Goal: Check status: Check status

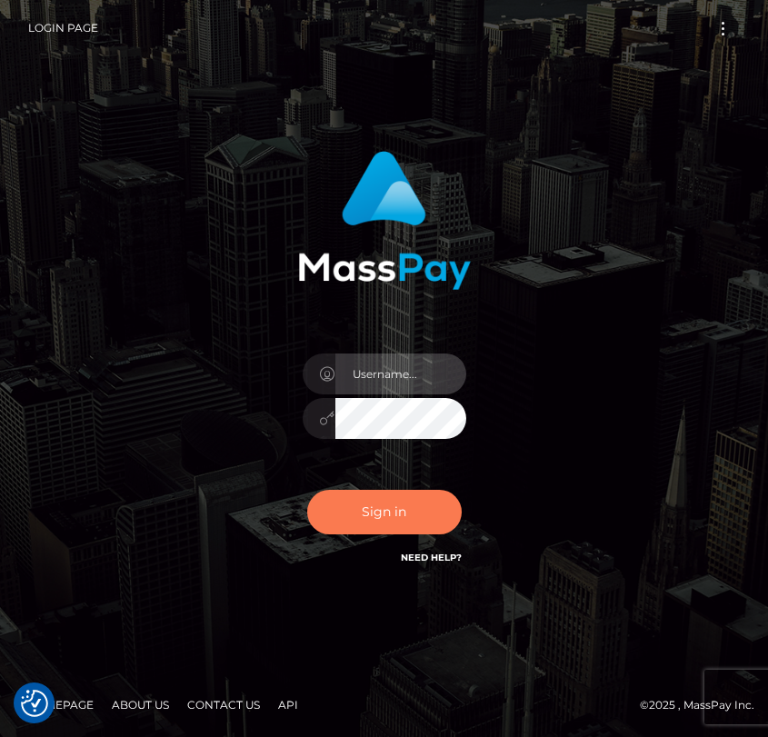
type input "grace.rush"
click at [354, 505] on button "Sign in" at bounding box center [384, 512] width 155 height 45
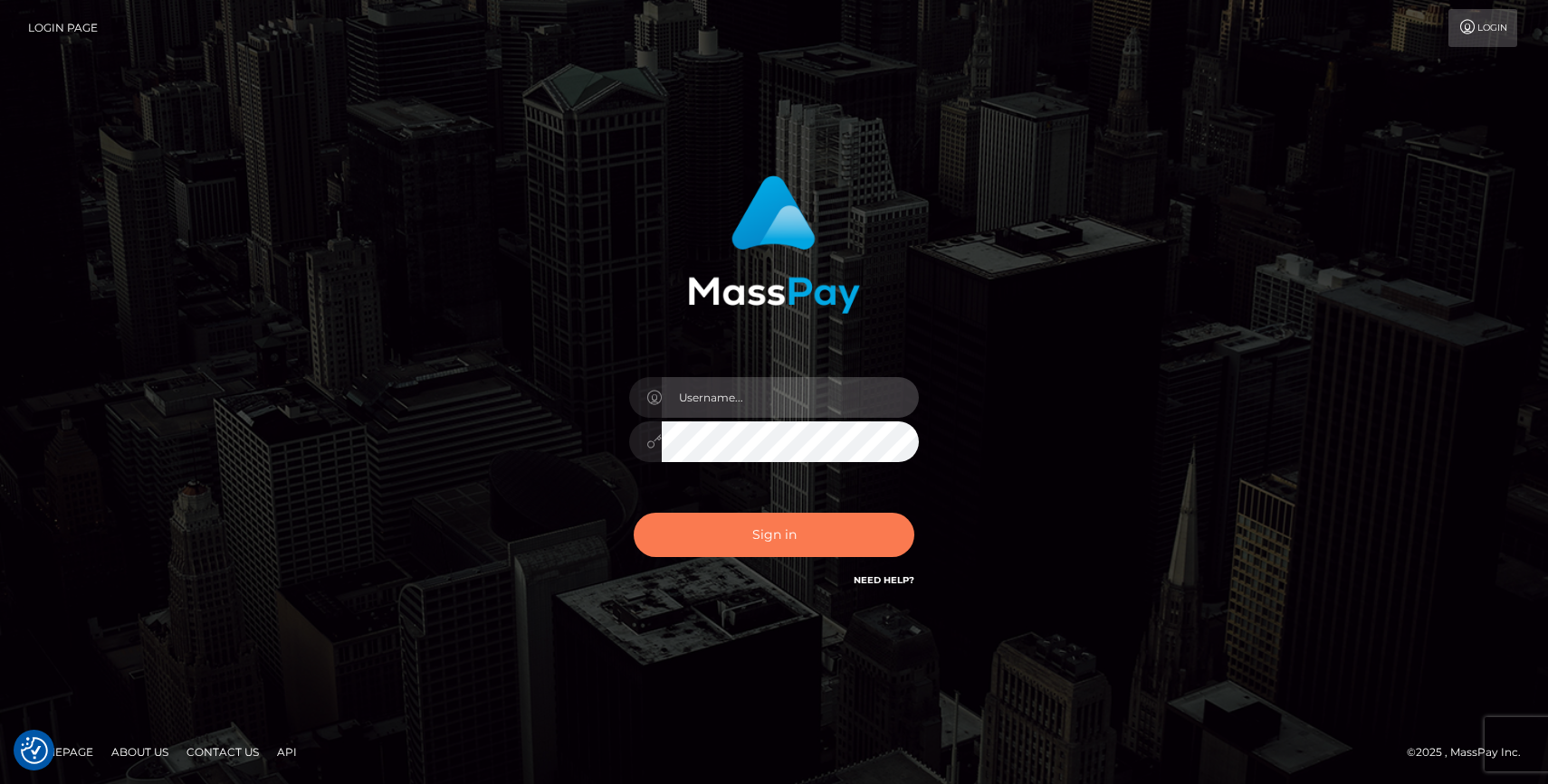
type input "grace.rush"
click at [888, 548] on button "Sign in" at bounding box center [774, 535] width 281 height 45
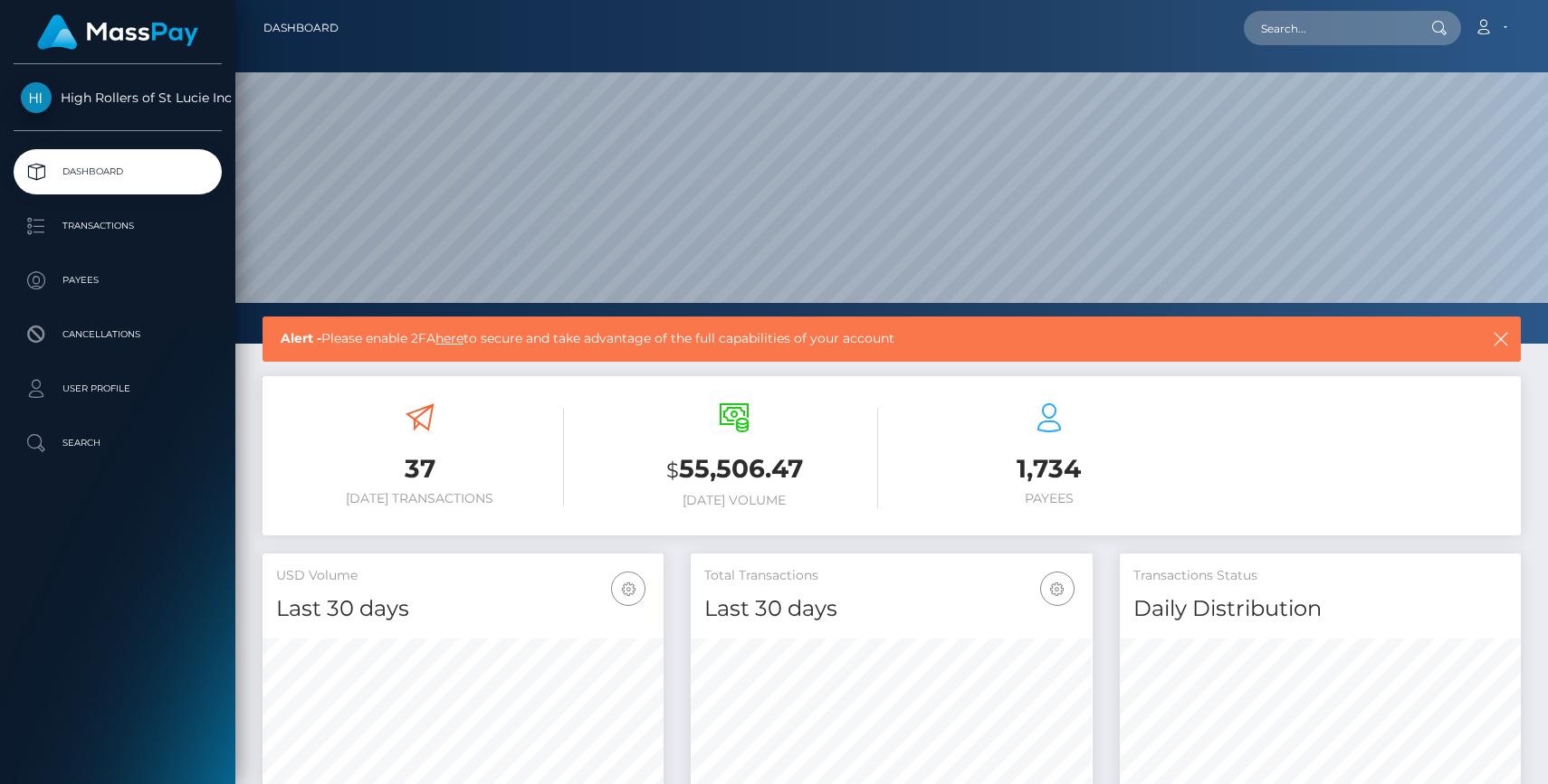
scroll to position [320, 401]
click at [135, 282] on p "Payees" at bounding box center [117, 280] width 194 height 27
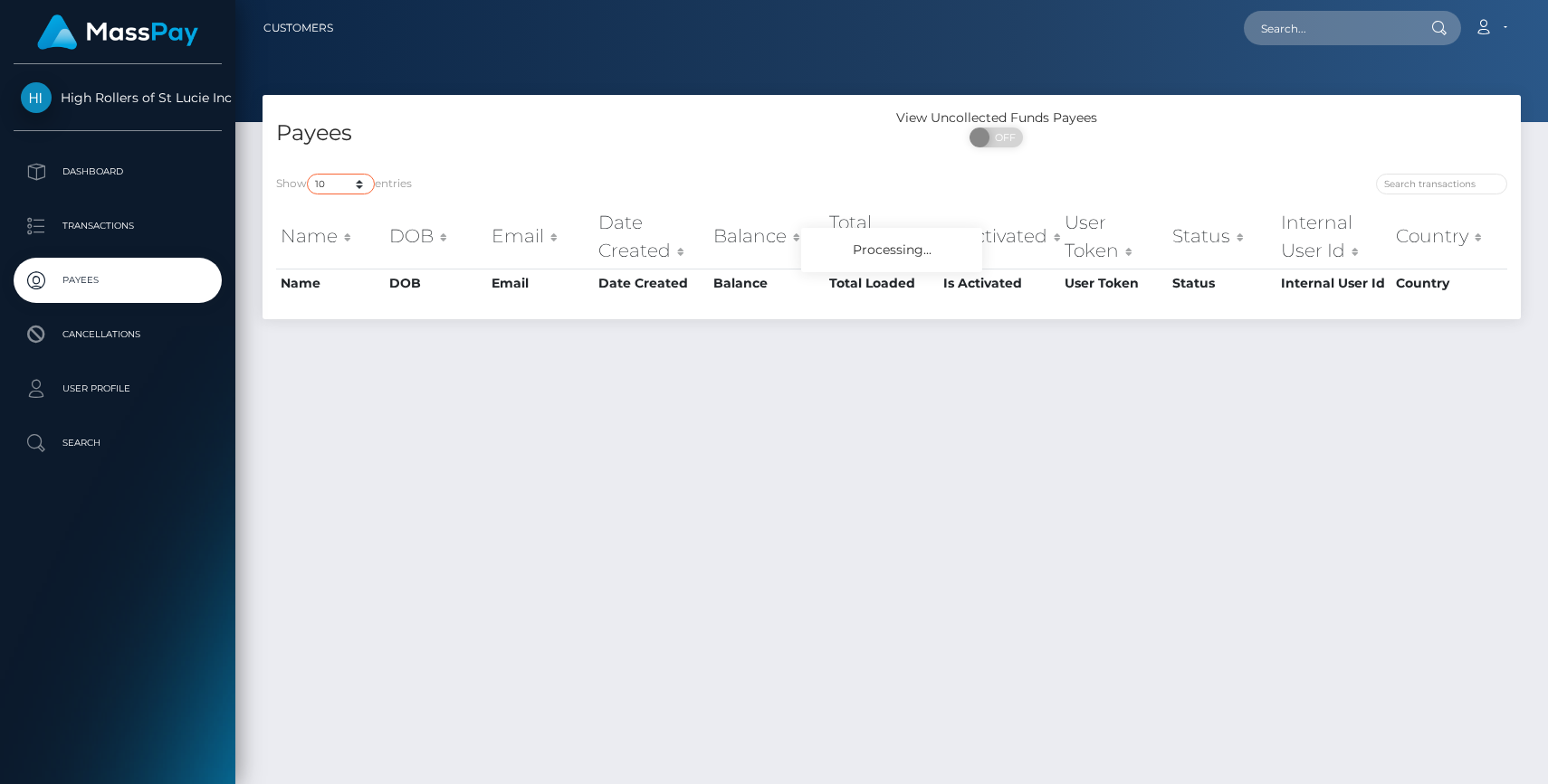
click at [346, 190] on select "10 25 50 100 250" at bounding box center [340, 184] width 68 height 21
select select "250"
click at [309, 174] on select "10 25 50 100 250" at bounding box center [340, 184] width 68 height 21
click at [725, 113] on div "Payees" at bounding box center [577, 134] width 629 height 52
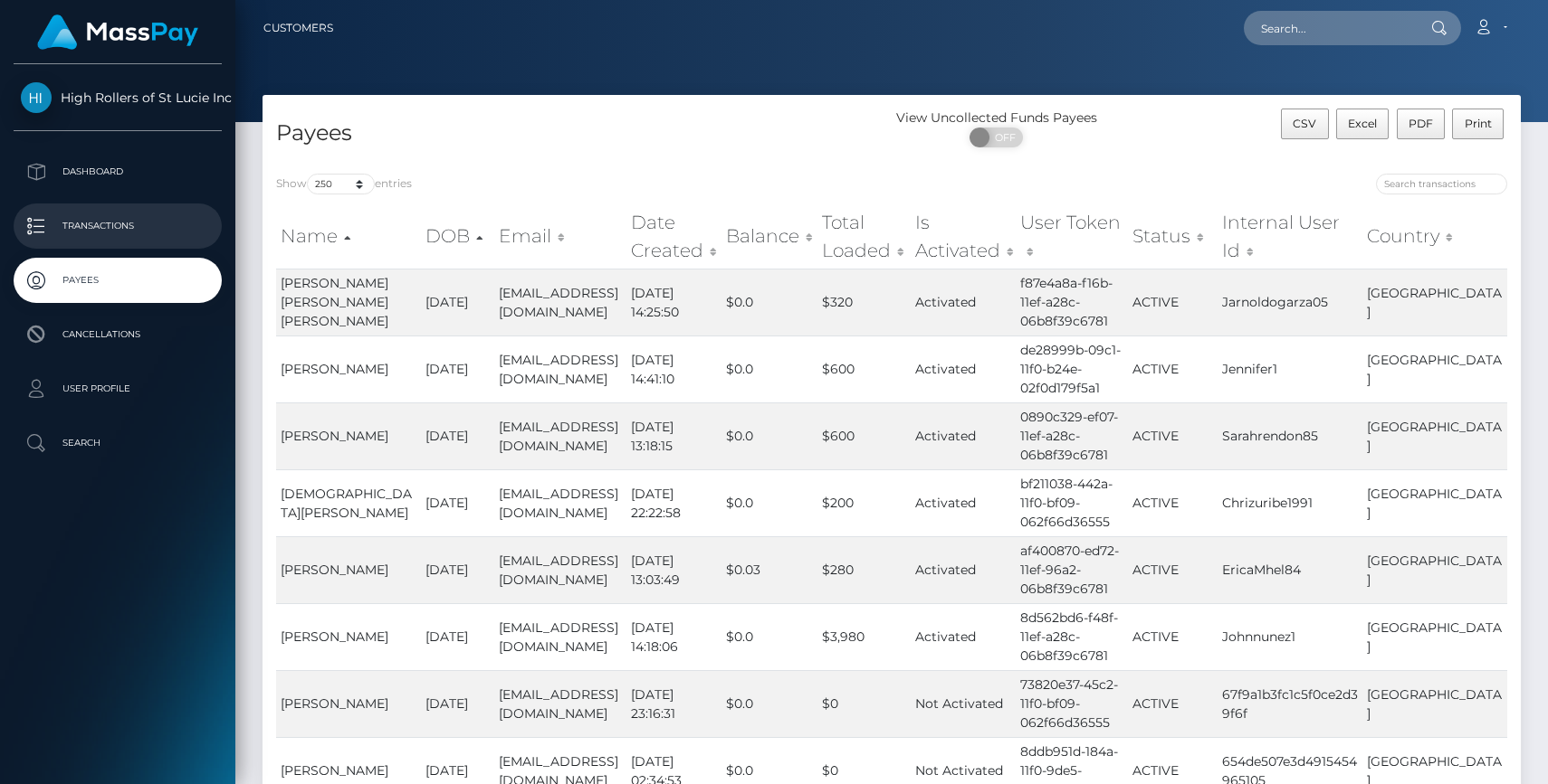
click at [174, 204] on li "Transactions" at bounding box center [117, 226] width 235 height 45
click at [73, 215] on p "Transactions" at bounding box center [117, 226] width 194 height 27
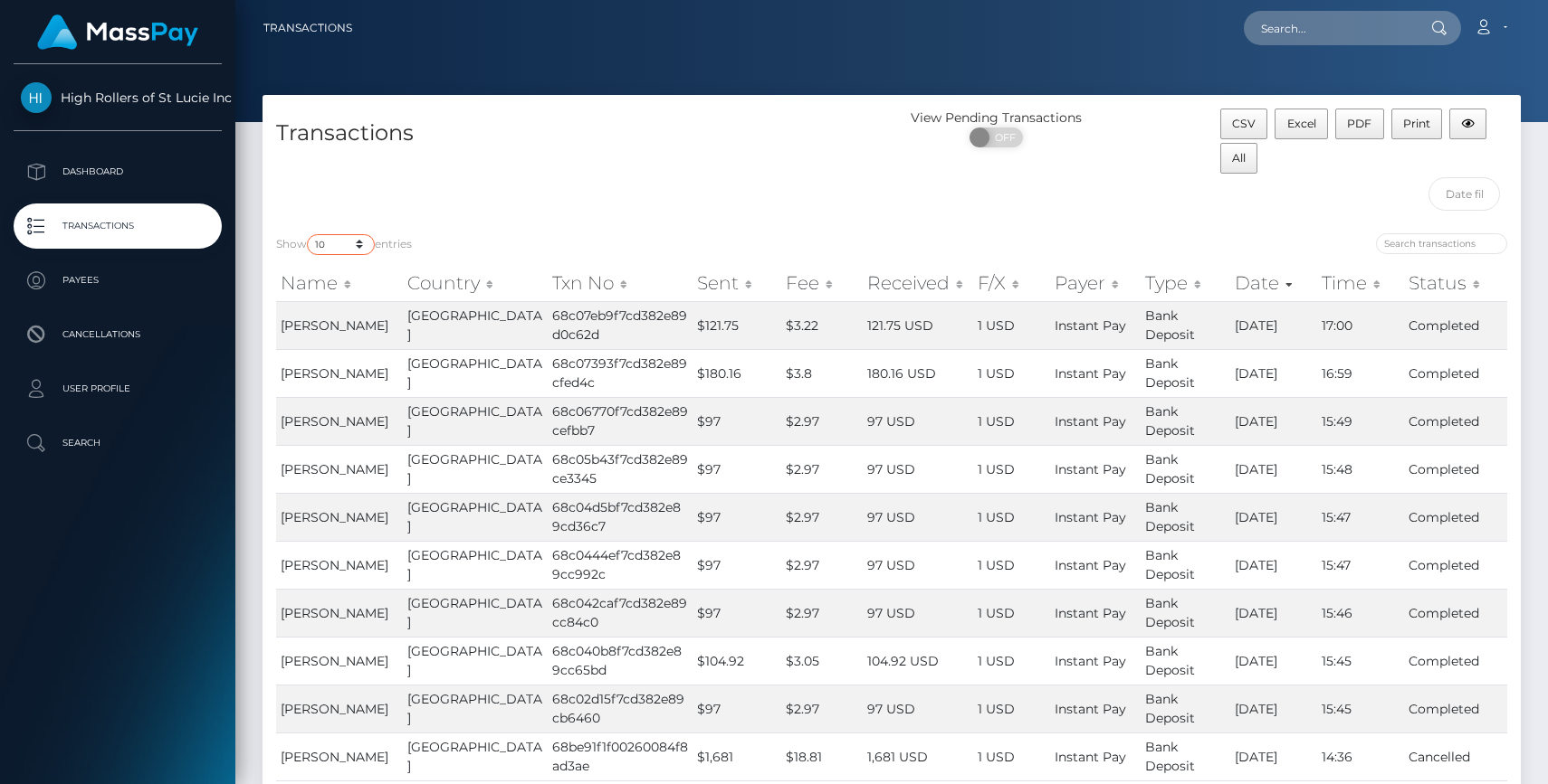
click at [342, 240] on select "10 25 50 100 250 500 1,000 3,500" at bounding box center [340, 244] width 68 height 21
select select "3500"
click at [309, 234] on select "10 25 50 100 250 500 1,000 3,500" at bounding box center [340, 244] width 68 height 21
click at [535, 208] on div "Transactions" at bounding box center [577, 164] width 629 height 111
click at [555, 188] on div "Transactions" at bounding box center [577, 164] width 629 height 111
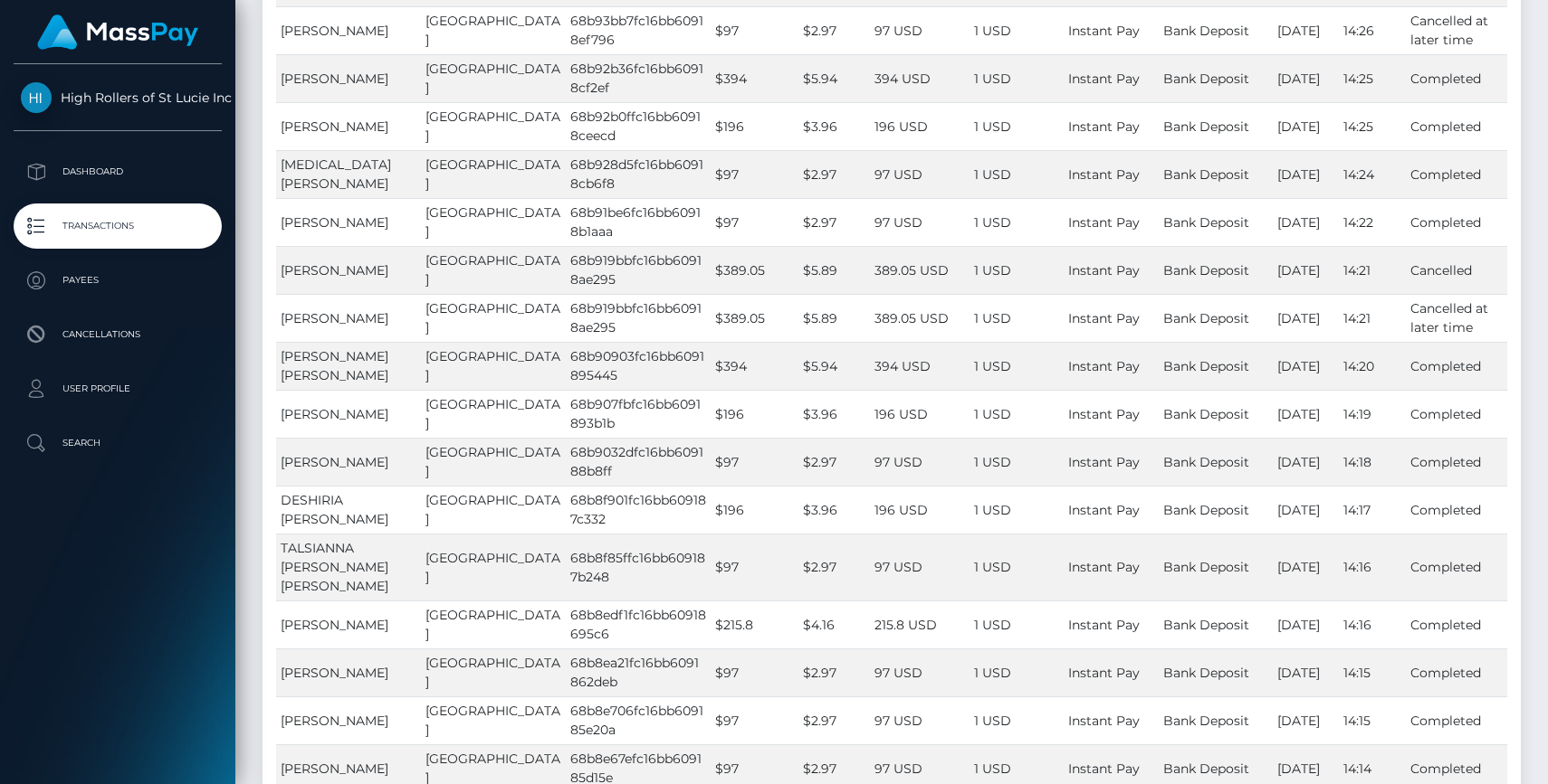
scroll to position [15957, 0]
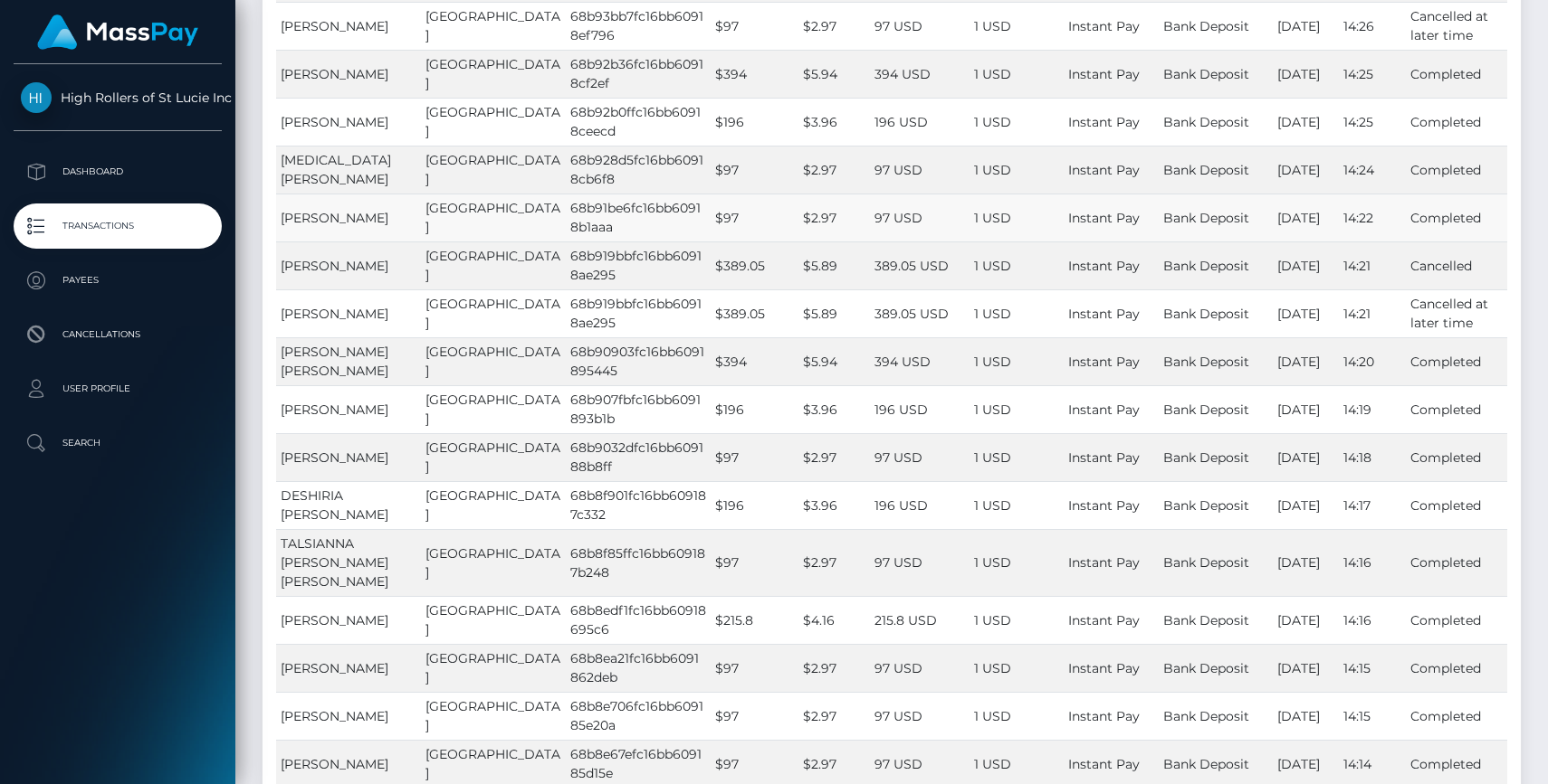
click at [356, 242] on td "[PERSON_NAME]" at bounding box center [347, 218] width 144 height 48
drag, startPoint x: 358, startPoint y: 364, endPoint x: 276, endPoint y: 337, distance: 86.3
click at [276, 242] on td "Nikolas Santisteban" at bounding box center [347, 218] width 144 height 48
copy span "Nikolas Santisteban"
drag, startPoint x: 507, startPoint y: 338, endPoint x: 564, endPoint y: 365, distance: 63.1
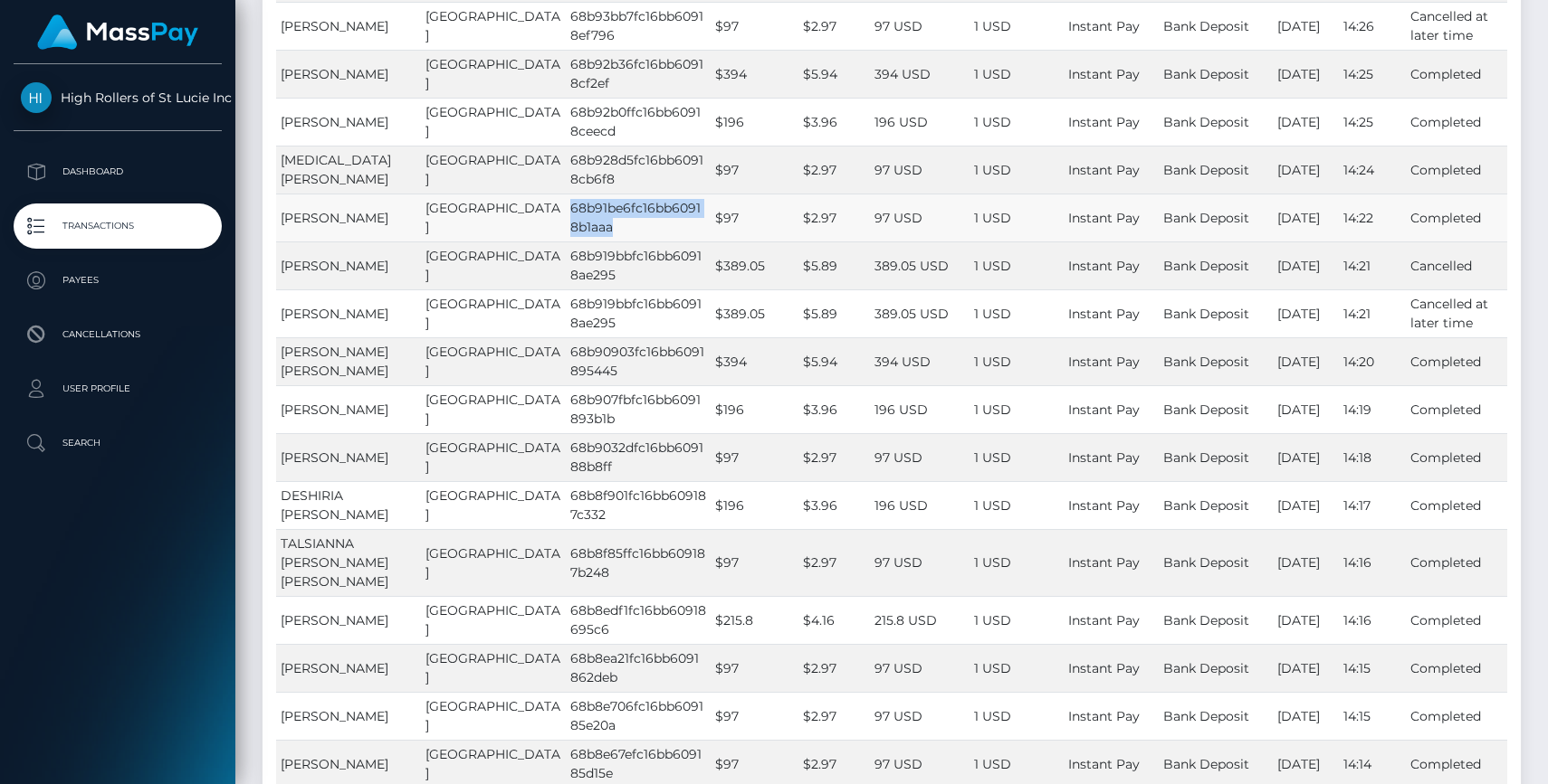
click at [565, 242] on td "68b91be6fc16bb60918b1aaa" at bounding box center [637, 218] width 144 height 48
copy td "68b91be6fc16bb60918b1aaa"
click at [352, 226] on span "Nikolas Santisteban" at bounding box center [334, 218] width 108 height 16
drag, startPoint x: 359, startPoint y: 360, endPoint x: 278, endPoint y: 341, distance: 83.2
click at [278, 242] on td "Nikolas Santisteban" at bounding box center [347, 218] width 144 height 48
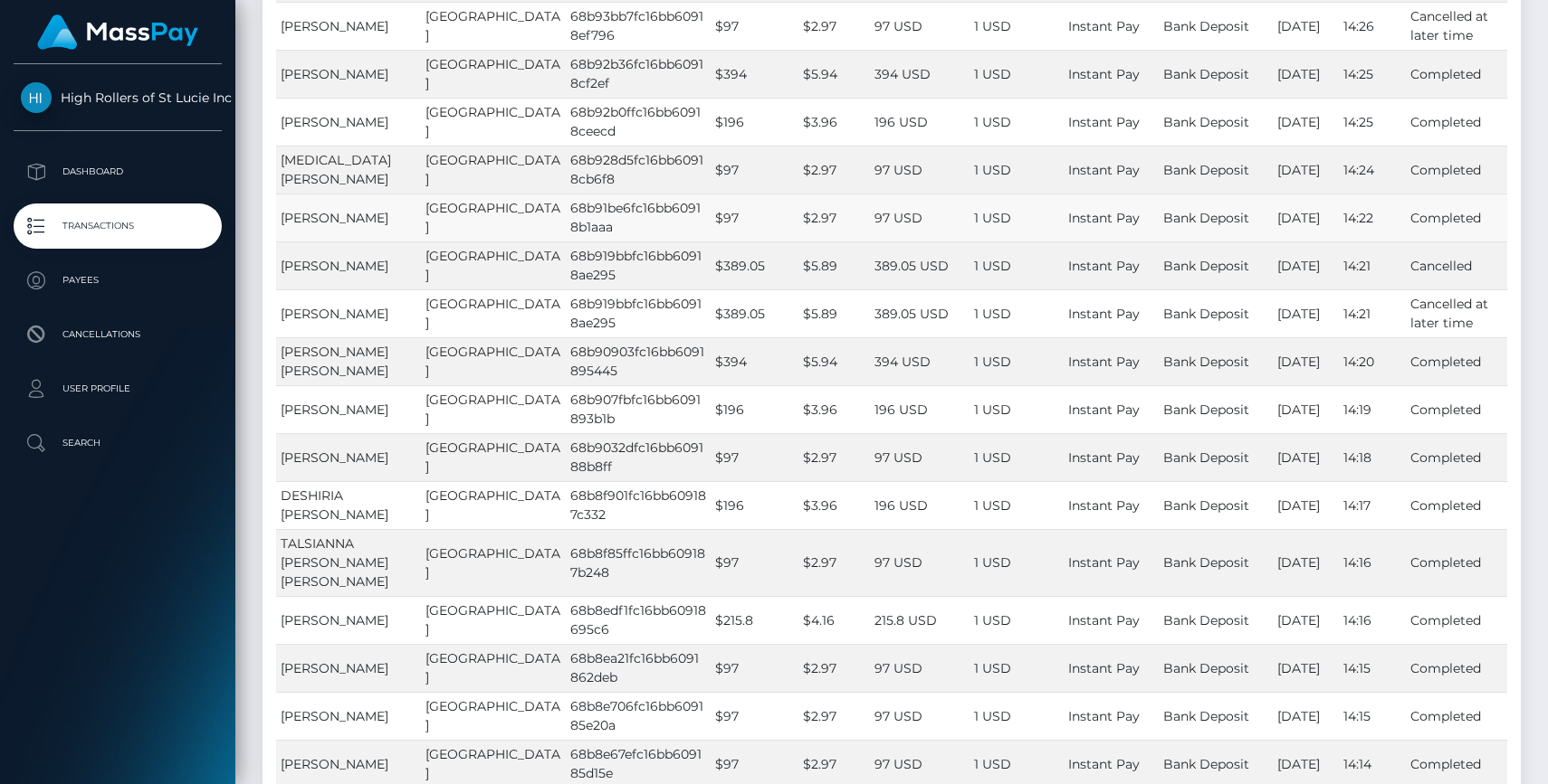
copy span "Nikolas Santisteban"
